Goal: Communication & Community: Answer question/provide support

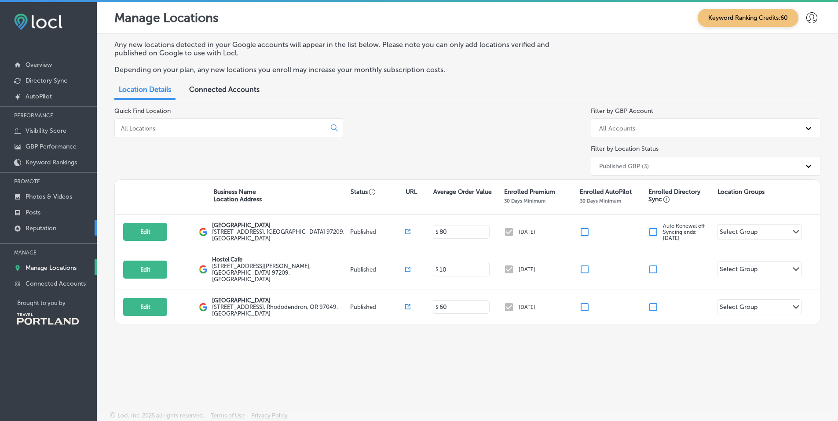
click at [48, 230] on p "Reputation" at bounding box center [41, 228] width 31 height 7
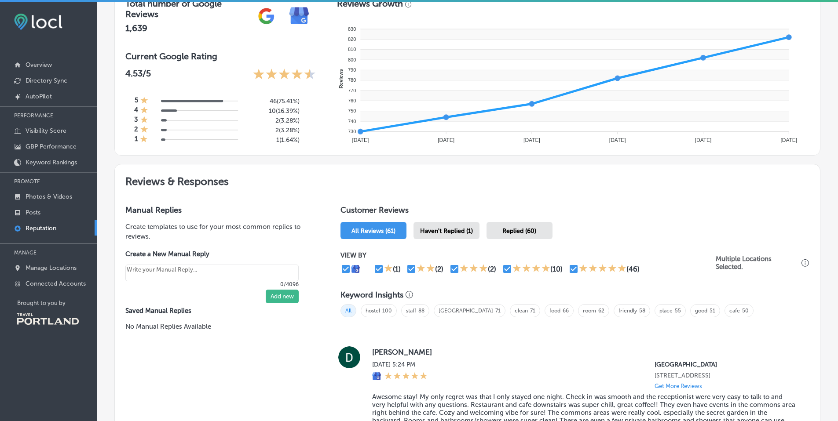
scroll to position [361, 0]
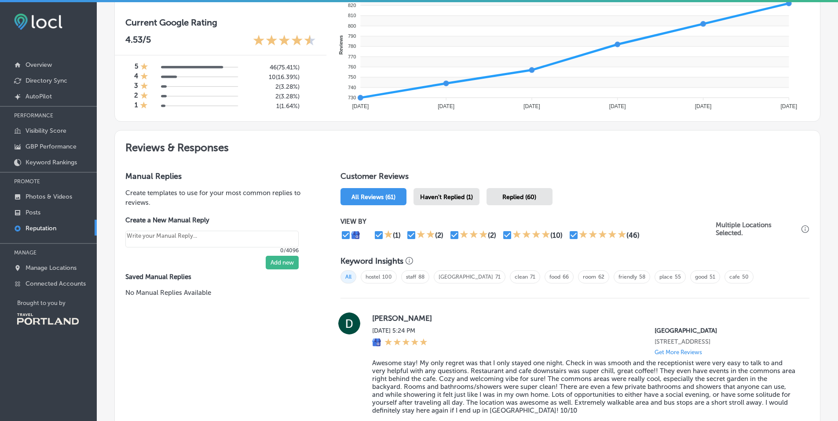
click at [438, 198] on span "Haven't Replied (1)" at bounding box center [446, 196] width 53 height 7
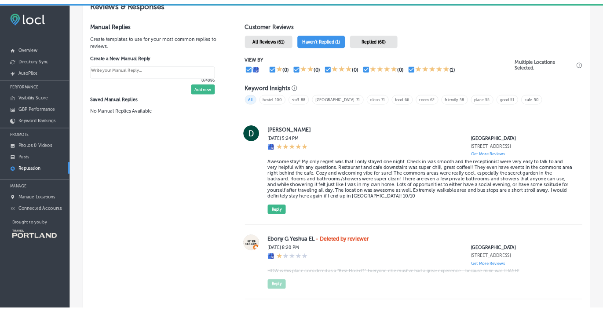
scroll to position [585, 0]
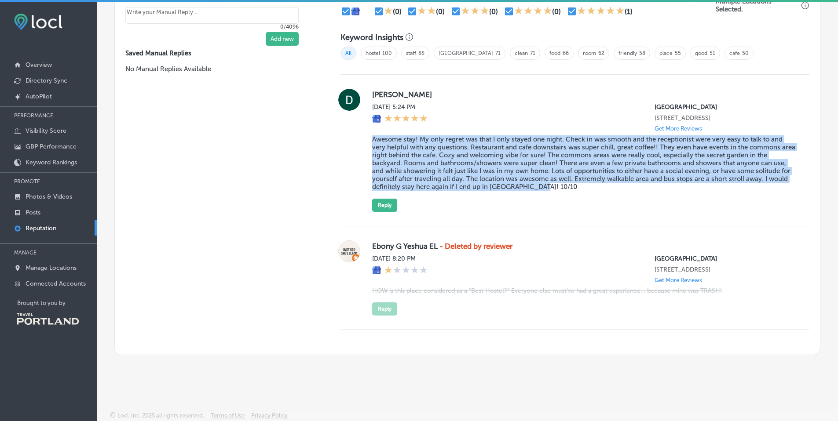
drag, startPoint x: 542, startPoint y: 191, endPoint x: 382, endPoint y: 135, distance: 170.1
click at [382, 135] on div "Dylan DeNio Mon, Oct 13, 2025 5:24 PM Northwest Portland Hostel 479 NW 18th Ave…" at bounding box center [583, 150] width 423 height 123
copy blockquote "Awesome stay! My only regret was that I only stayed one night. Check in was smo…"
click at [579, 207] on div "Dylan DeNio Mon, Oct 13, 2025 5:24 PM Northwest Portland Hostel 479 NW 18th Ave…" at bounding box center [583, 150] width 423 height 123
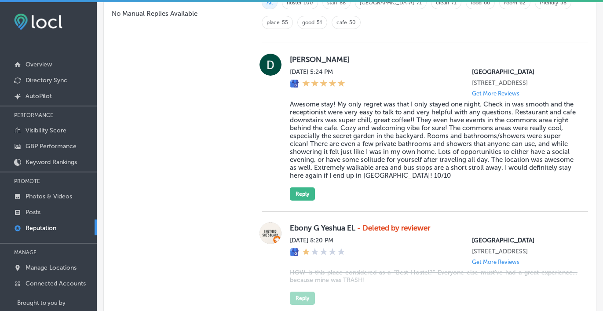
scroll to position [584, 0]
click at [292, 201] on button "Reply" at bounding box center [302, 194] width 25 height 13
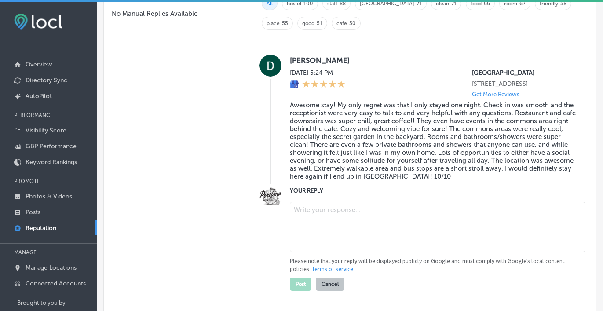
scroll to position [583, 0]
type textarea "x"
paste textarea "Thanks for staying with us, Dylan! We’re glad you enjoyed the café, commons are…"
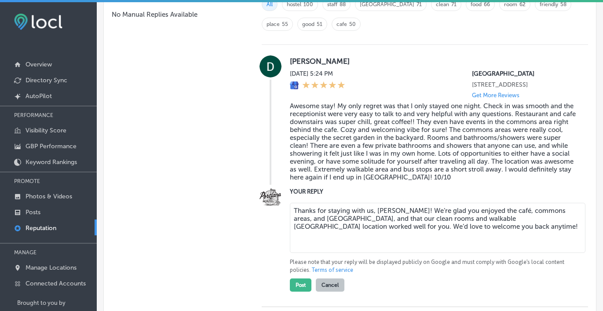
click at [493, 216] on textarea "Thanks for staying with us, Dylan! We’re glad you enjoyed the café, commons are…" at bounding box center [438, 228] width 296 height 50
click at [500, 244] on textarea "Thanks for staying with us, Dylan! We’re glad you enjoyed the cafe, commons are…" at bounding box center [438, 228] width 296 height 50
click at [482, 253] on textarea "Thanks for staying with us, Dylan! We’re glad you enjoyed the cafe, commons are…" at bounding box center [438, 228] width 296 height 50
click at [478, 234] on textarea "Thanks for staying with us, Dylan! We’re glad you enjoyed the cafe, commons are…" at bounding box center [438, 228] width 296 height 50
drag, startPoint x: 544, startPoint y: 238, endPoint x: 237, endPoint y: 183, distance: 312.7
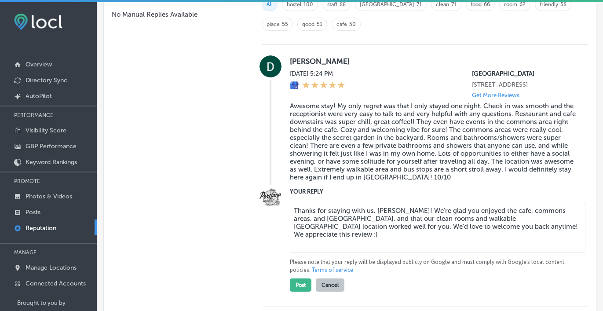
click at [237, 183] on div "Manual Replies Create templates to use for your most common replies to reviews.…" at bounding box center [350, 160] width 492 height 547
paste textarea "really appreciated reading this review. We’re glad you enjoyed the café, common…"
click at [341, 226] on textarea "Thanks for staying with us, Dylan! We really appreciated reading this review. W…" at bounding box center [438, 228] width 296 height 50
click at [534, 252] on textarea "Thanks for staying with us, Dylan! We really appreciated reading this review. W…" at bounding box center [438, 228] width 296 height 50
type textarea "Thanks for staying with us, Dylan! We really appreciated reading this review. W…"
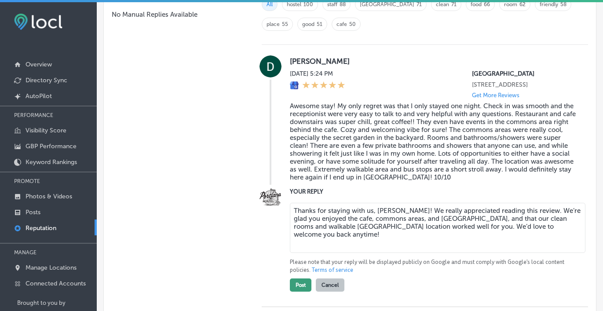
click at [296, 290] on button "Post" at bounding box center [301, 284] width 22 height 13
type textarea "x"
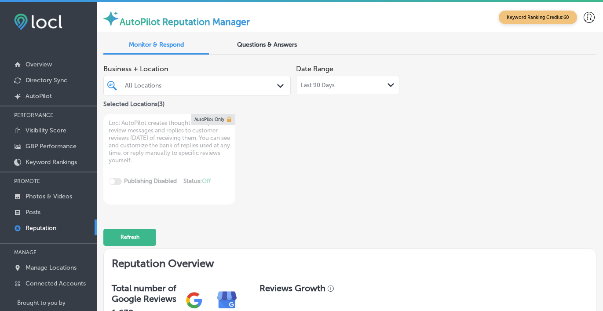
type textarea "x"
